Goal: Complete application form: Complete application form

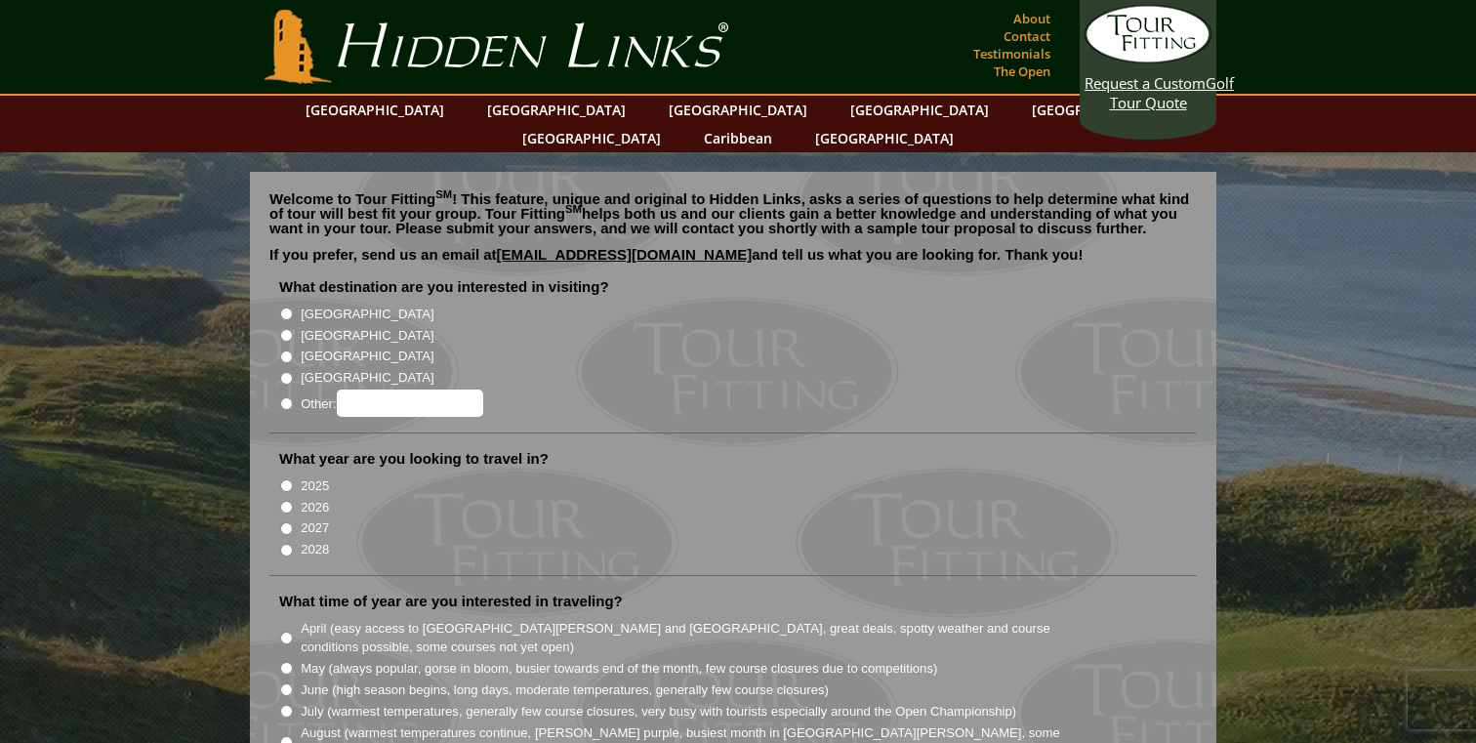
click at [312, 323] on li "[GEOGRAPHIC_DATA]" at bounding box center [740, 333] width 923 height 21
click at [306, 326] on label "[GEOGRAPHIC_DATA]" at bounding box center [367, 336] width 133 height 20
click at [293, 329] on input "[GEOGRAPHIC_DATA]" at bounding box center [286, 335] width 13 height 13
radio input "true"
click at [305, 498] on label "2026" at bounding box center [315, 508] width 28 height 20
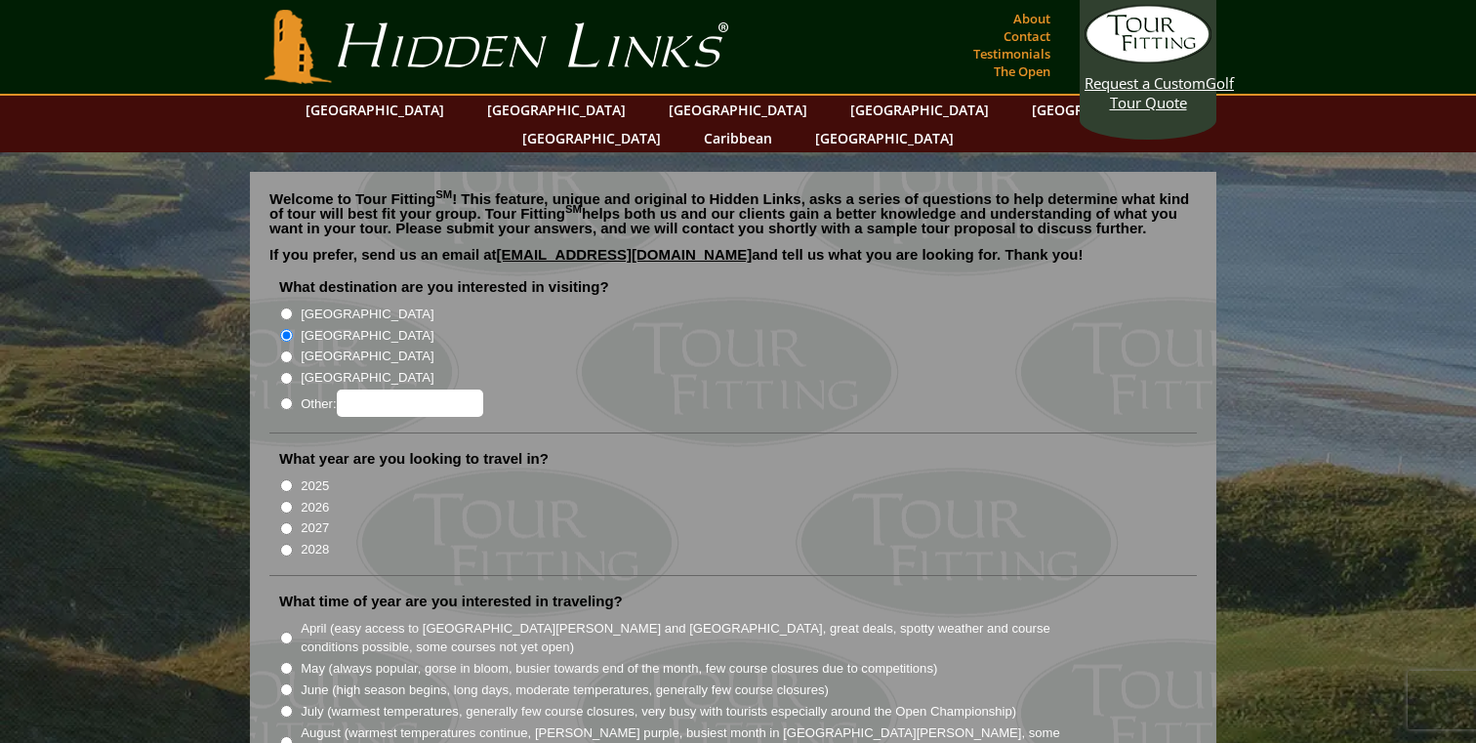
click at [293, 501] on input "2026" at bounding box center [286, 507] width 13 height 13
radio input "true"
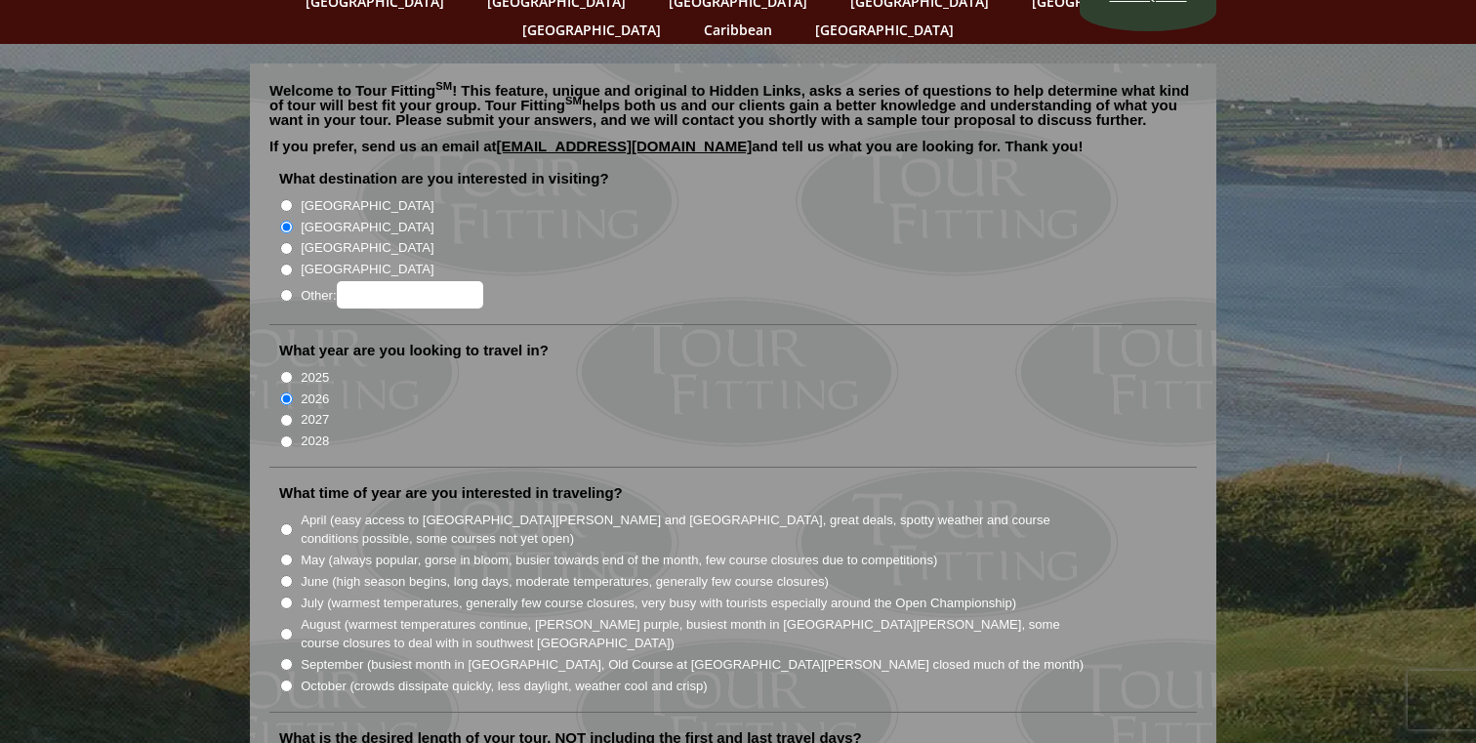
scroll to position [116, 0]
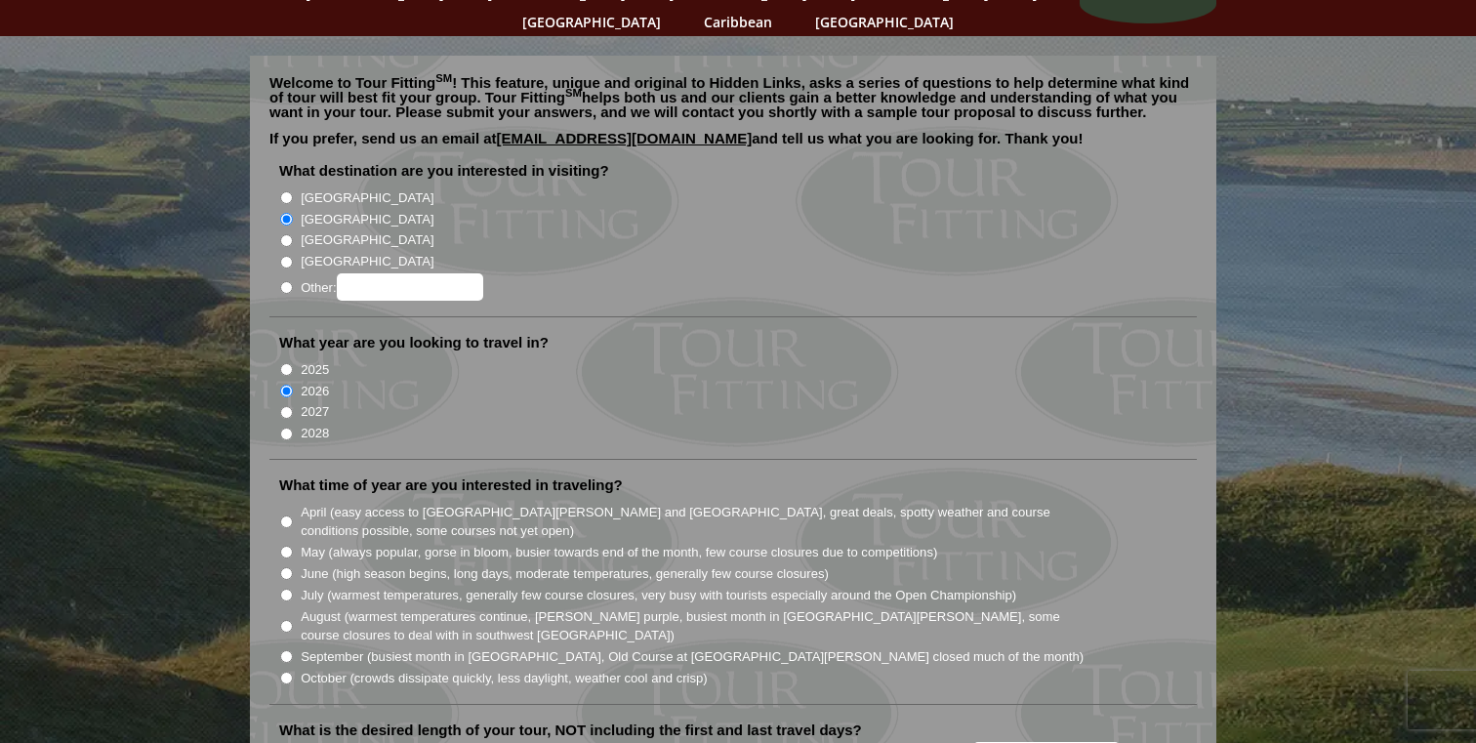
click at [456, 564] on label "June (high season begins, long days, moderate temperatures, generally few cours…" at bounding box center [565, 574] width 528 height 20
click at [293, 567] on input "June (high season begins, long days, moderate temperatures, generally few cours…" at bounding box center [286, 573] width 13 height 13
radio input "true"
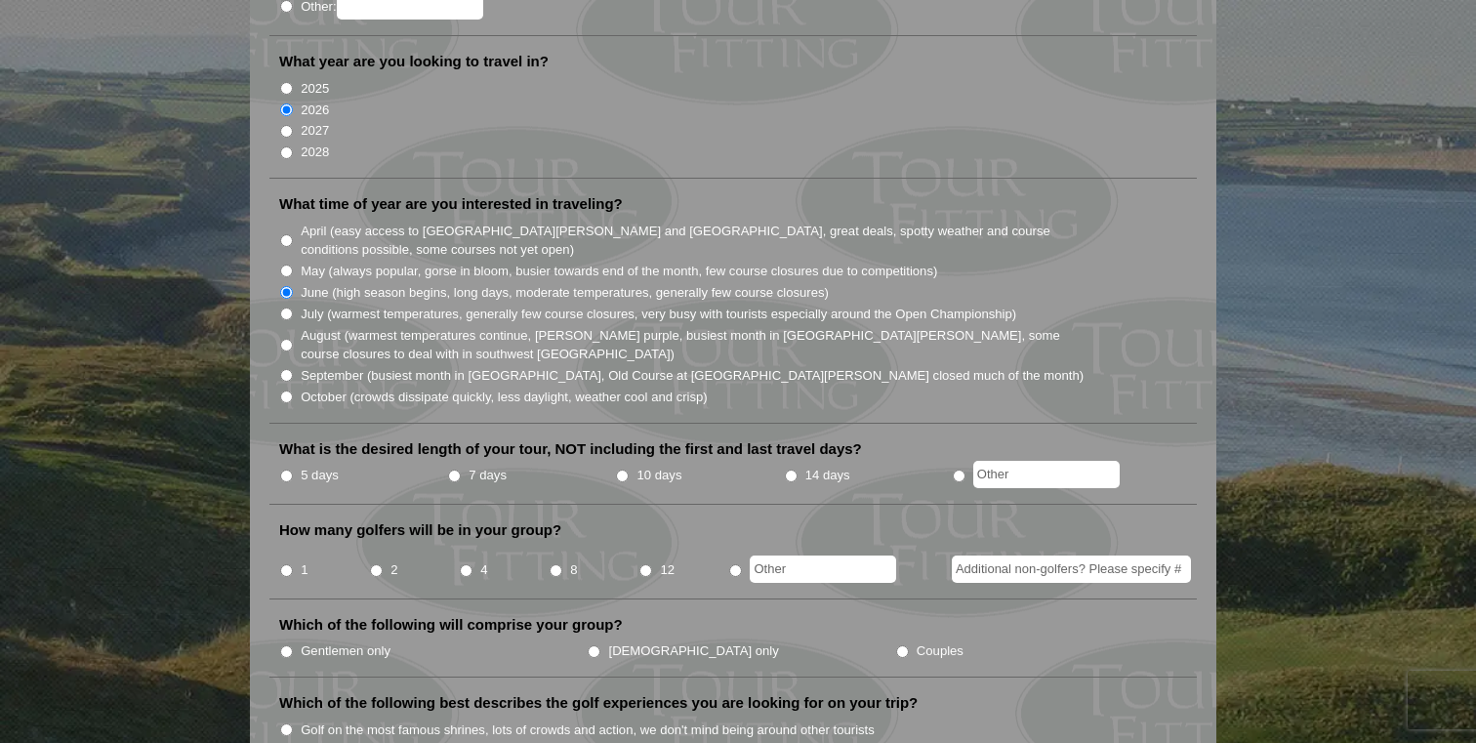
scroll to position [473, 0]
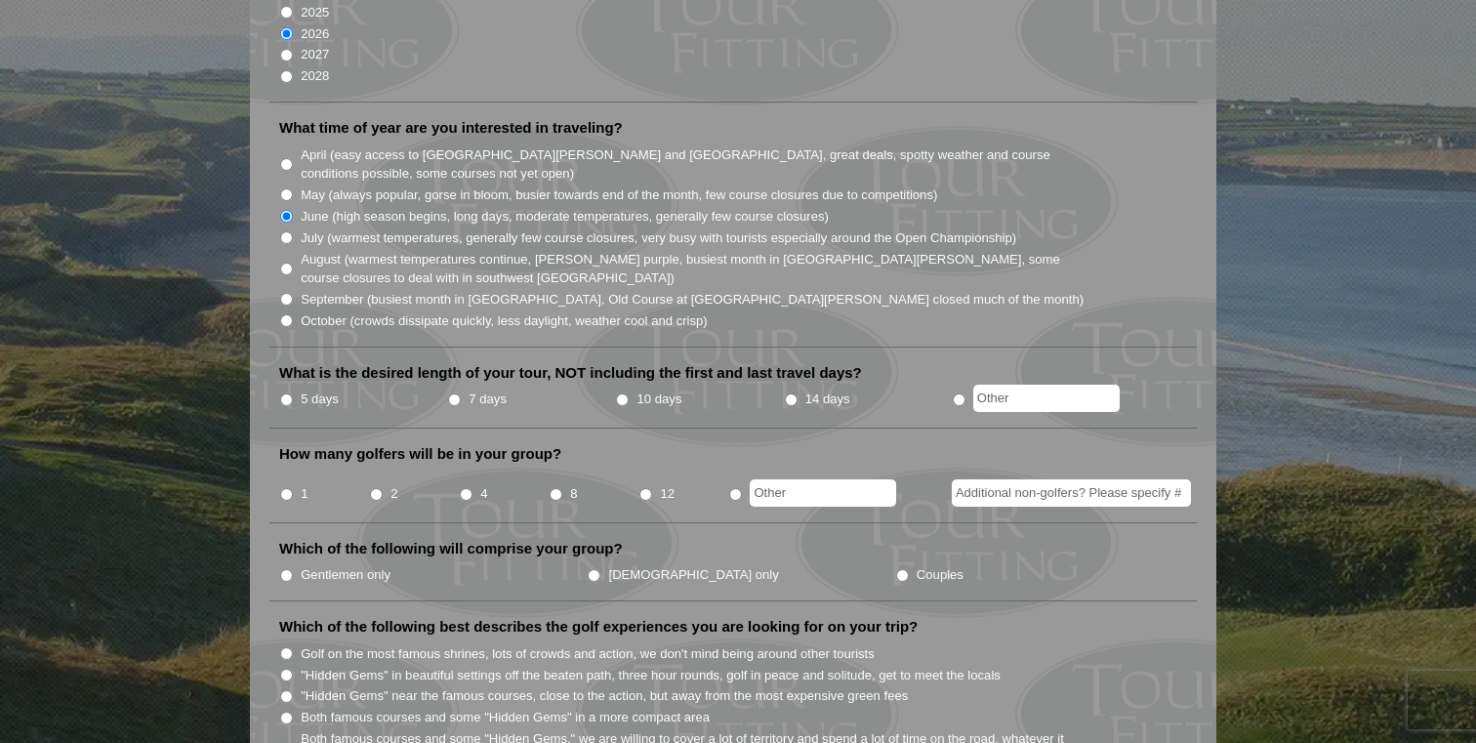
click at [449, 393] on input "7 days" at bounding box center [454, 399] width 13 height 13
radio input "true"
click at [459, 469] on li "4" at bounding box center [504, 488] width 90 height 38
click at [469, 488] on input "4" at bounding box center [466, 494] width 13 height 13
radio input "true"
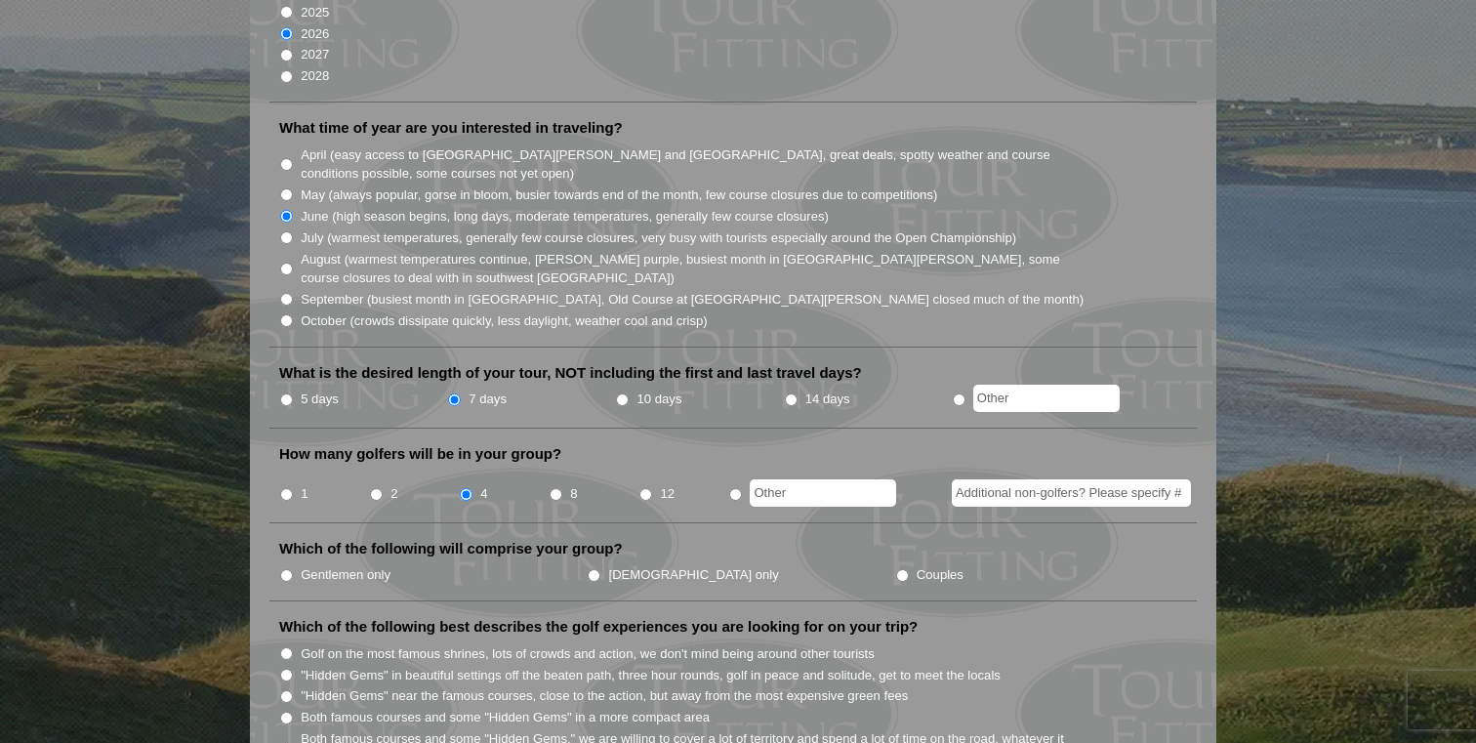
click at [354, 565] on label "Gentlemen only" at bounding box center [346, 575] width 90 height 20
click at [293, 569] on input "Gentlemen only" at bounding box center [286, 575] width 13 height 13
radio input "true"
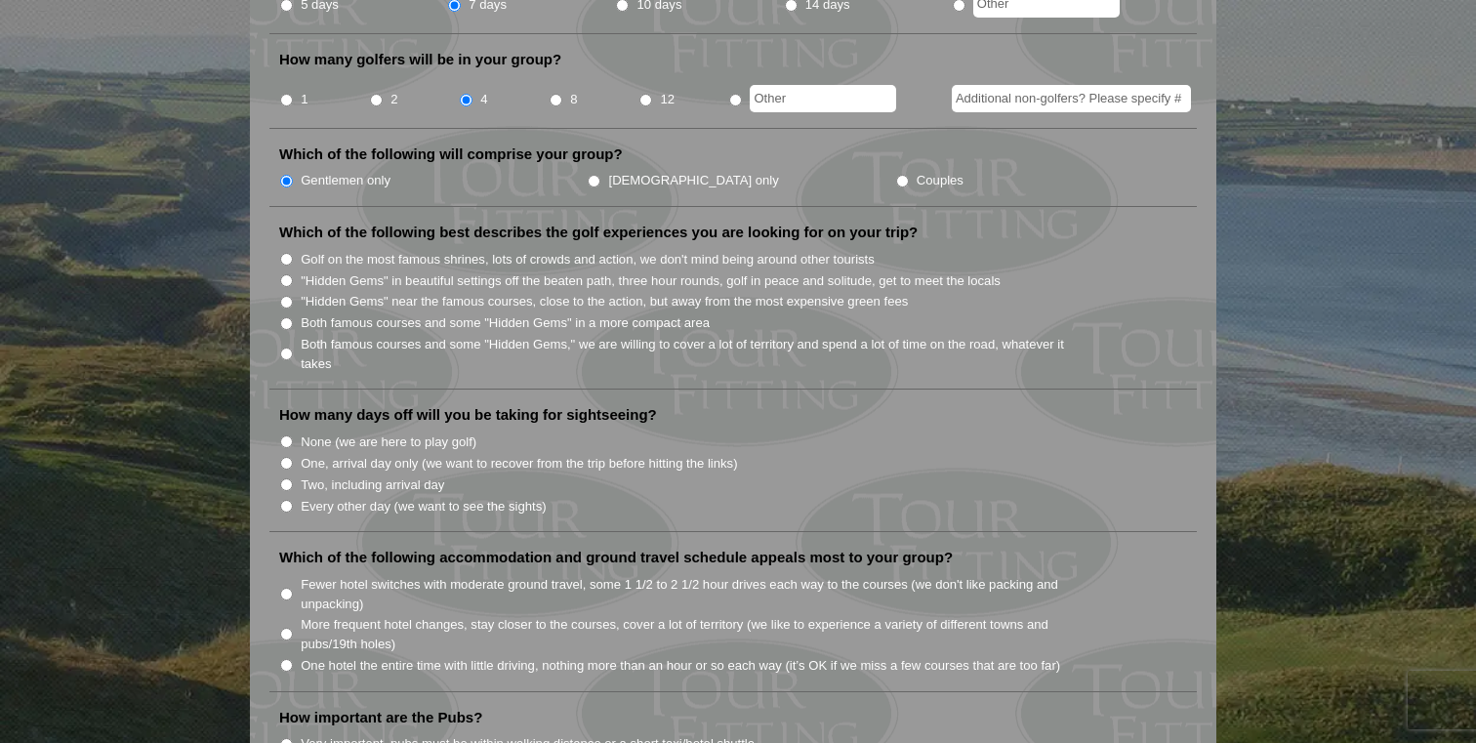
scroll to position [804, 0]
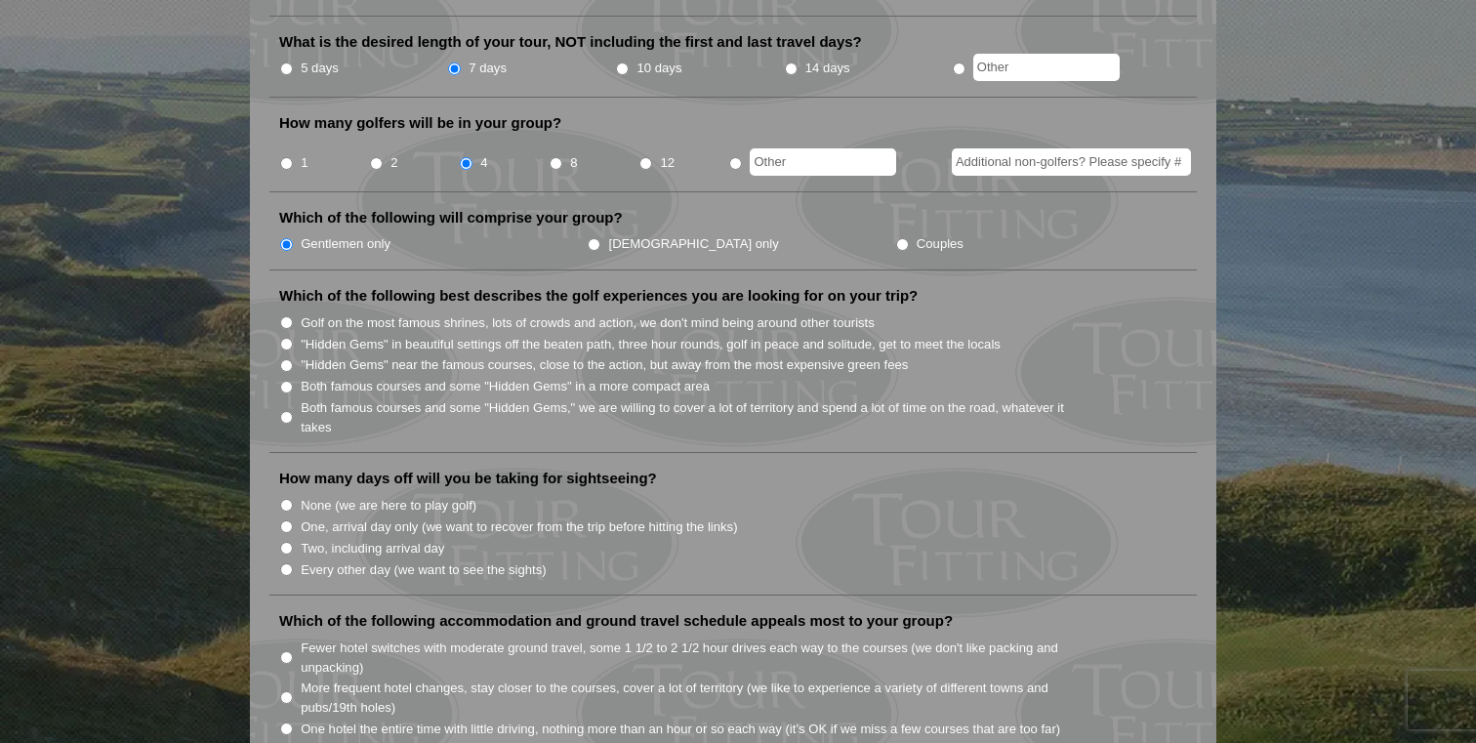
click at [286, 338] on input ""Hidden Gems" in beautiful settings off the beaten path, three hour rounds, gol…" at bounding box center [286, 344] width 13 height 13
radio input "true"
click at [286, 316] on input "Golf on the most famous shrines, lots of crowds and action, we don't mind being…" at bounding box center [286, 322] width 13 height 13
radio input "true"
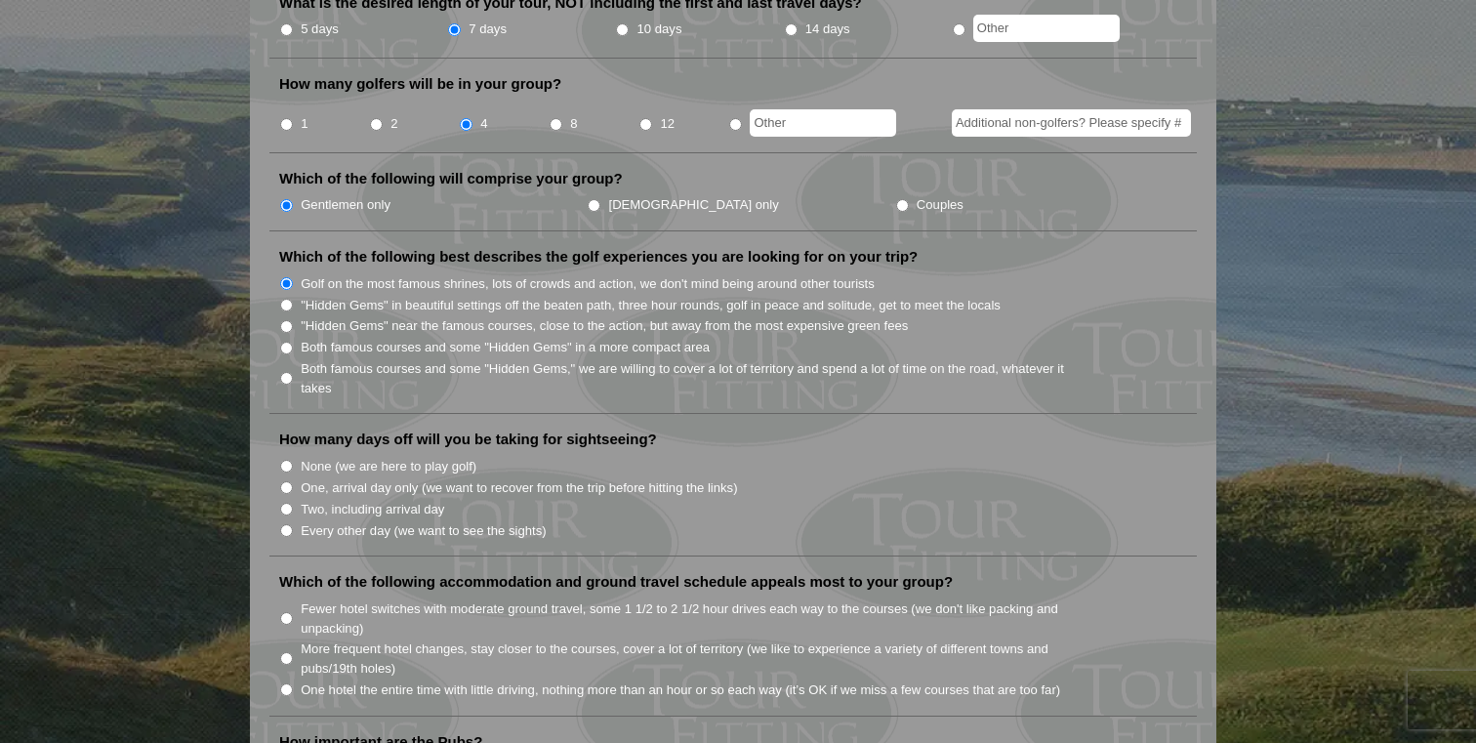
scroll to position [851, 0]
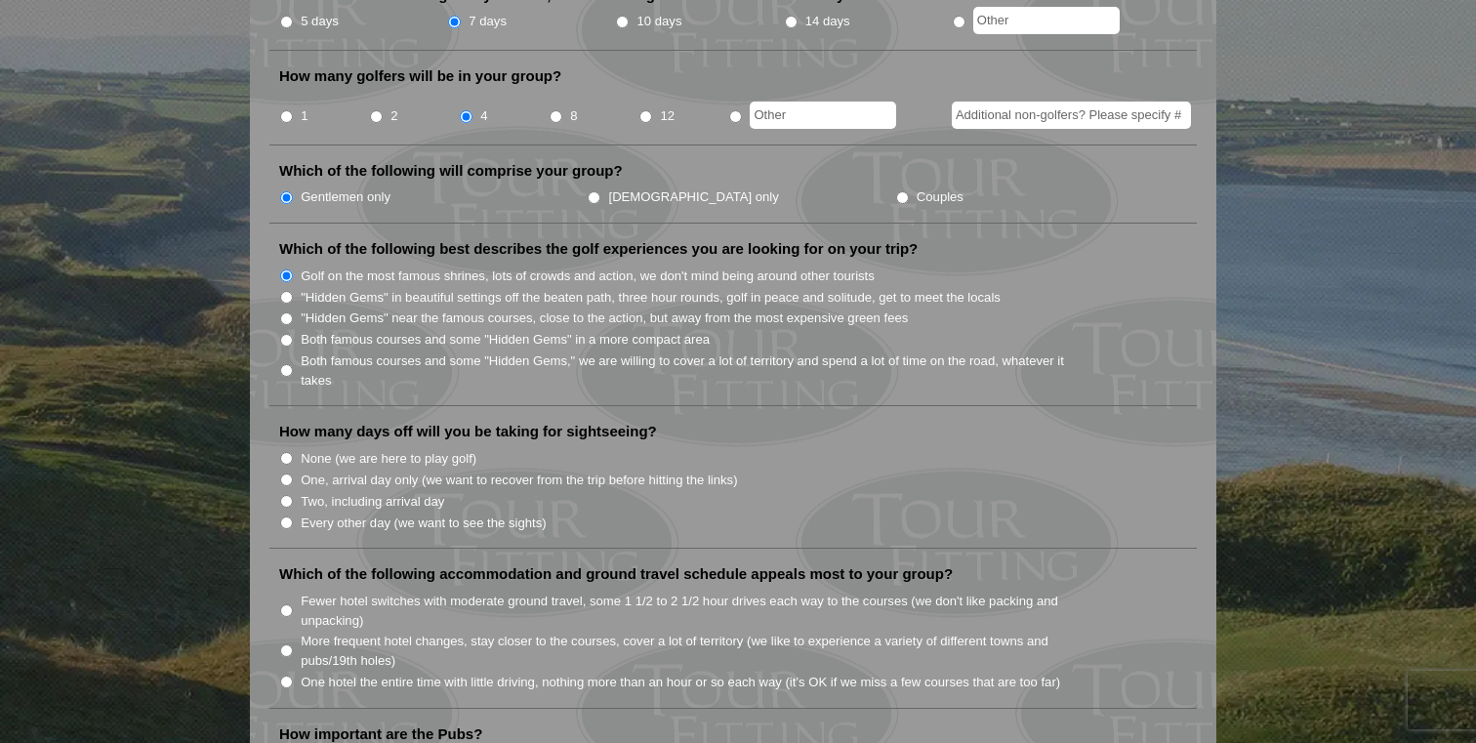
click at [409, 513] on label "Every other day (we want to see the sights)" at bounding box center [423, 523] width 245 height 20
click at [293, 516] on input "Every other day (we want to see the sights)" at bounding box center [286, 522] width 13 height 13
radio input "true"
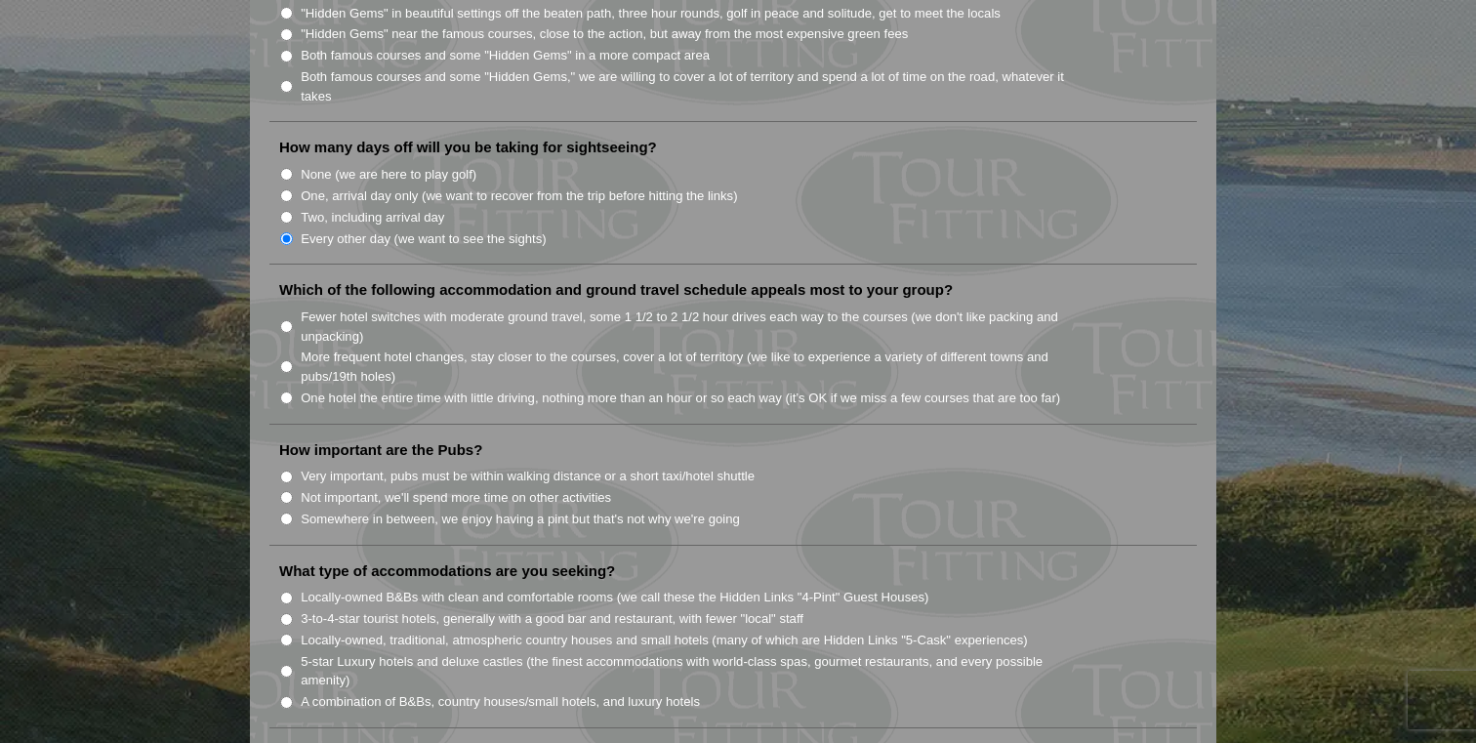
scroll to position [1144, 0]
